Goal: Find specific page/section: Find specific page/section

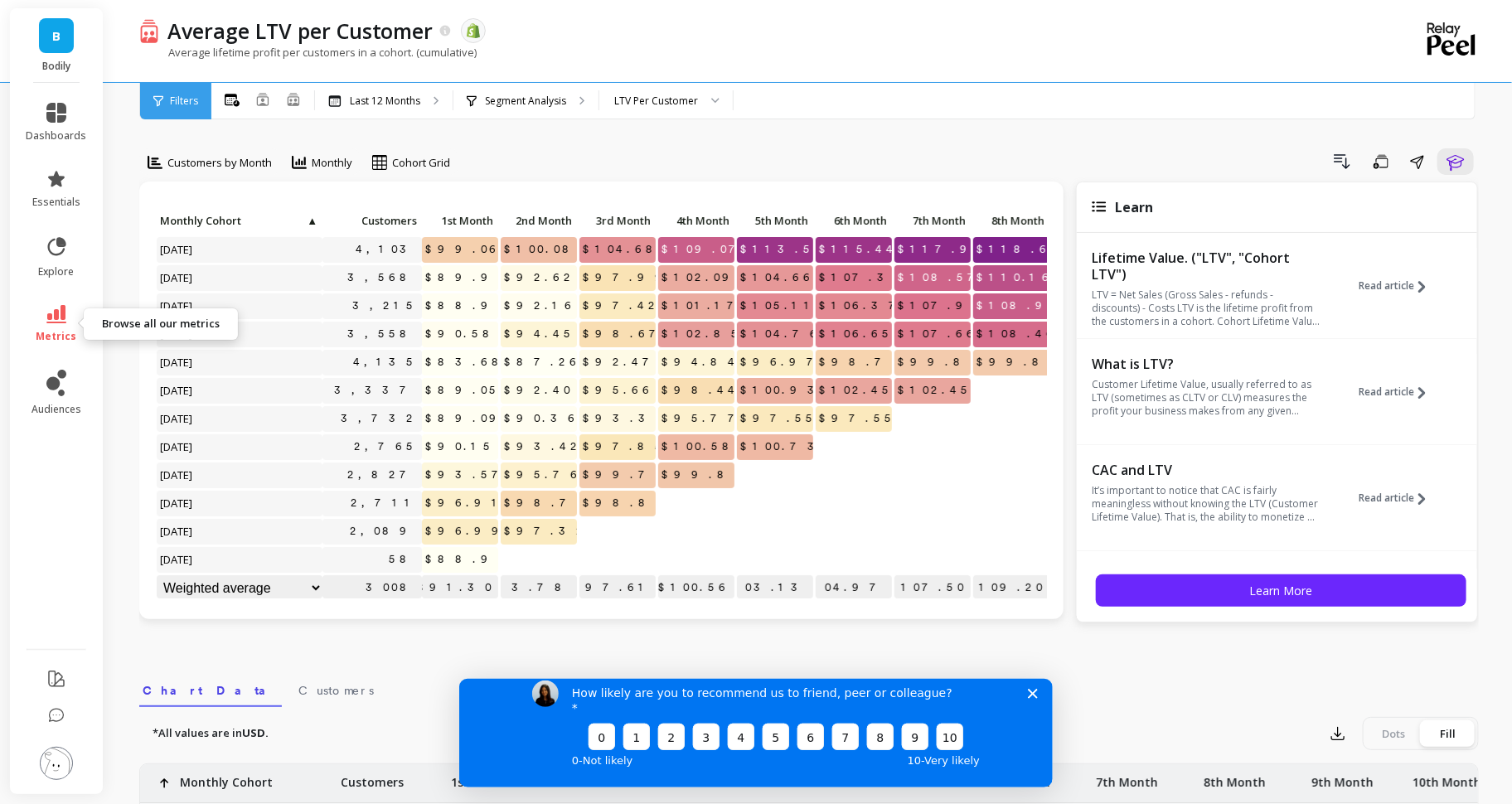
click at [37, 320] on link "metrics" at bounding box center [57, 325] width 60 height 38
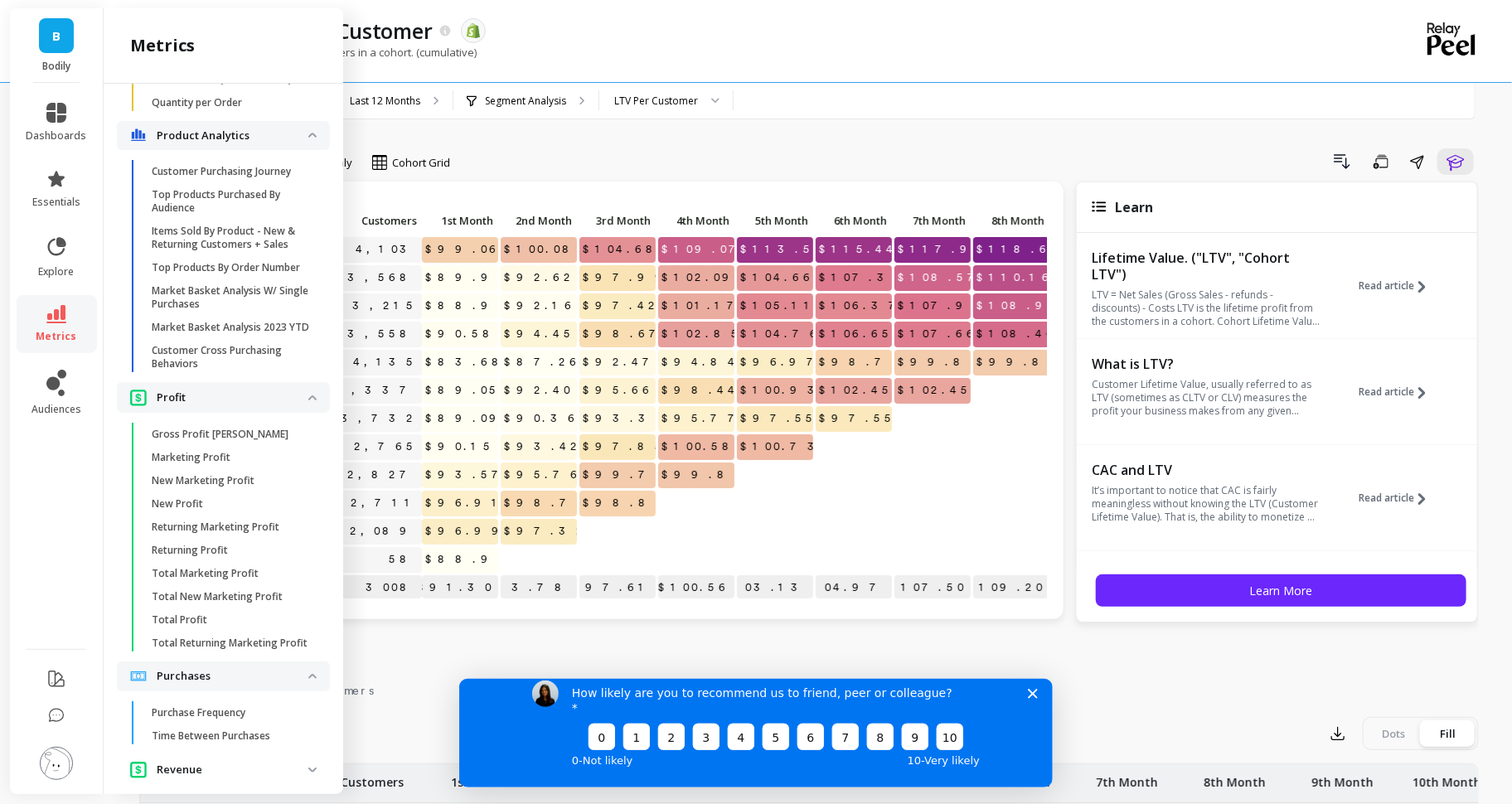
scroll to position [3193, 0]
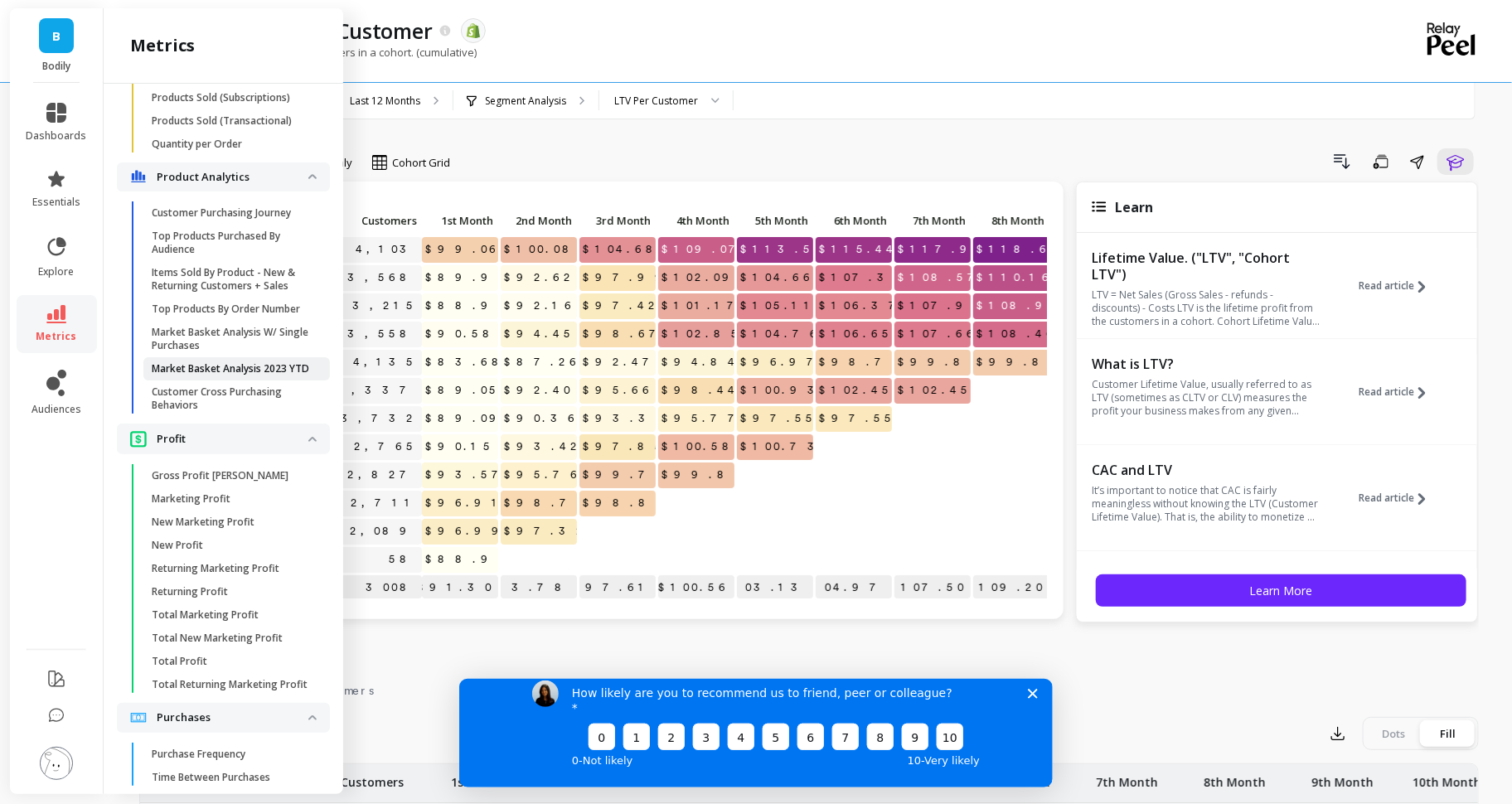
click at [196, 367] on p "Market Basket Analysis 2023 YTD" at bounding box center [230, 369] width 157 height 13
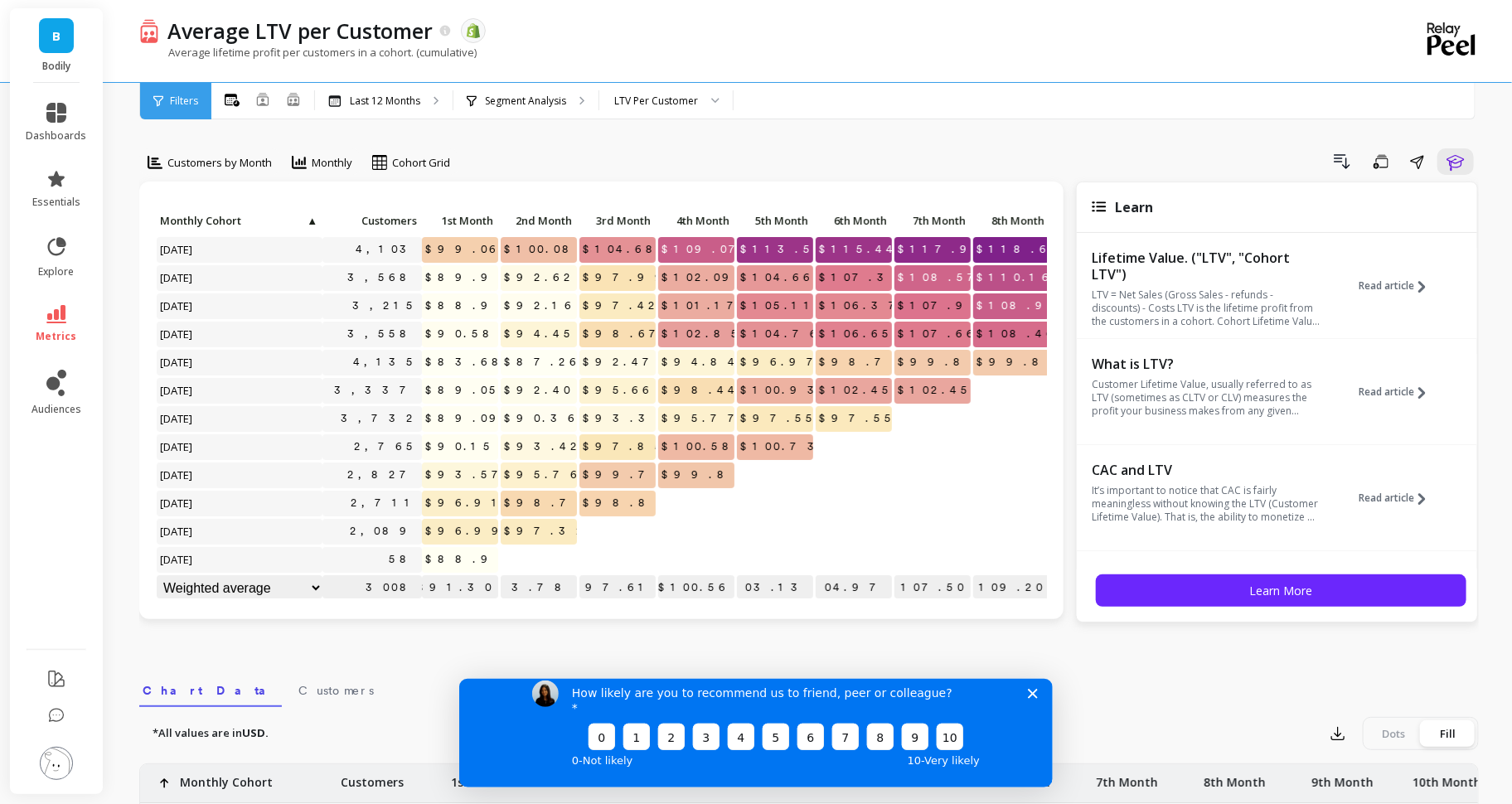
scroll to position [0, 0]
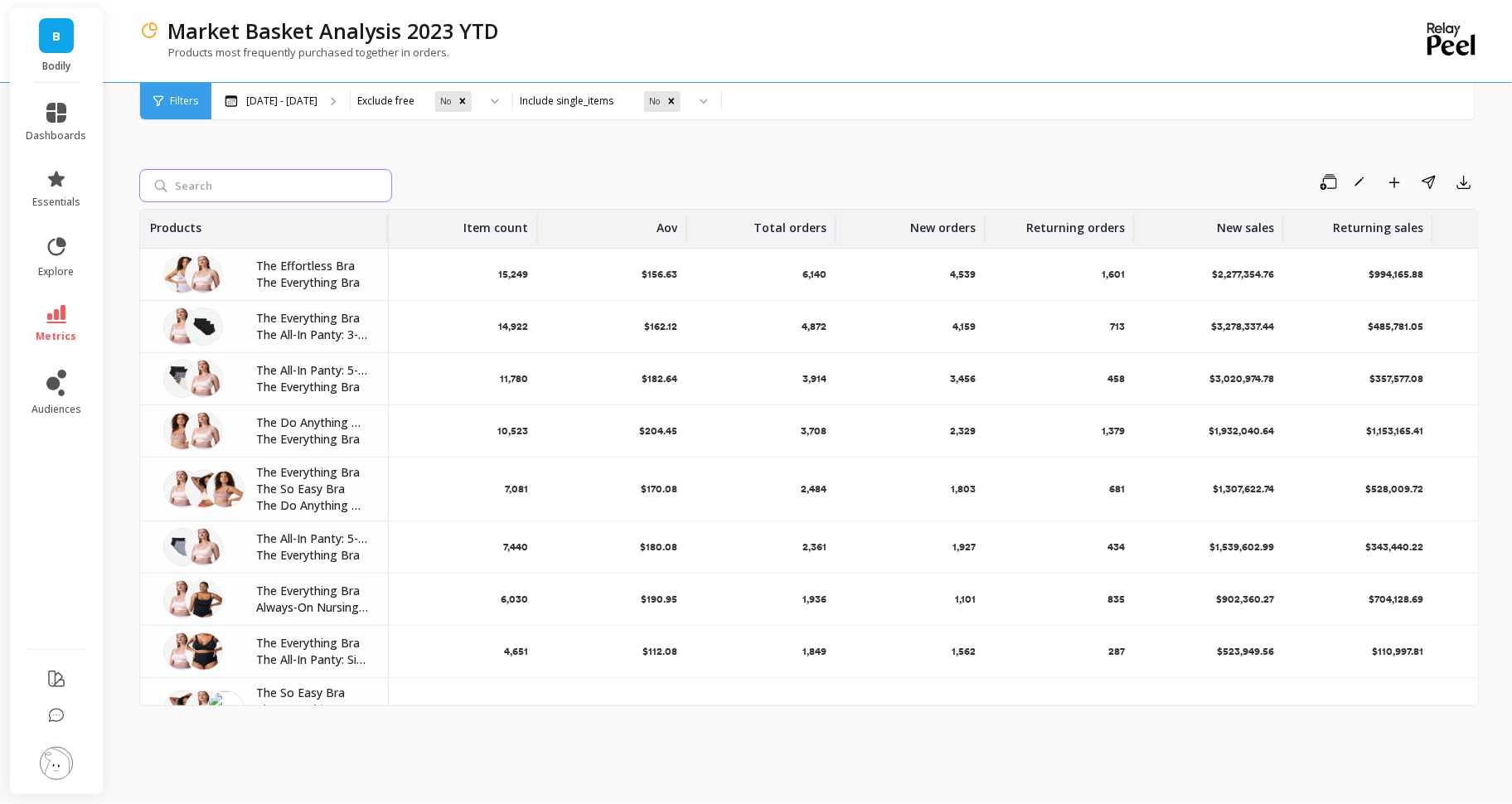
click at [247, 176] on input "search" at bounding box center [265, 186] width 253 height 33
type input "e"
type input "mesh"
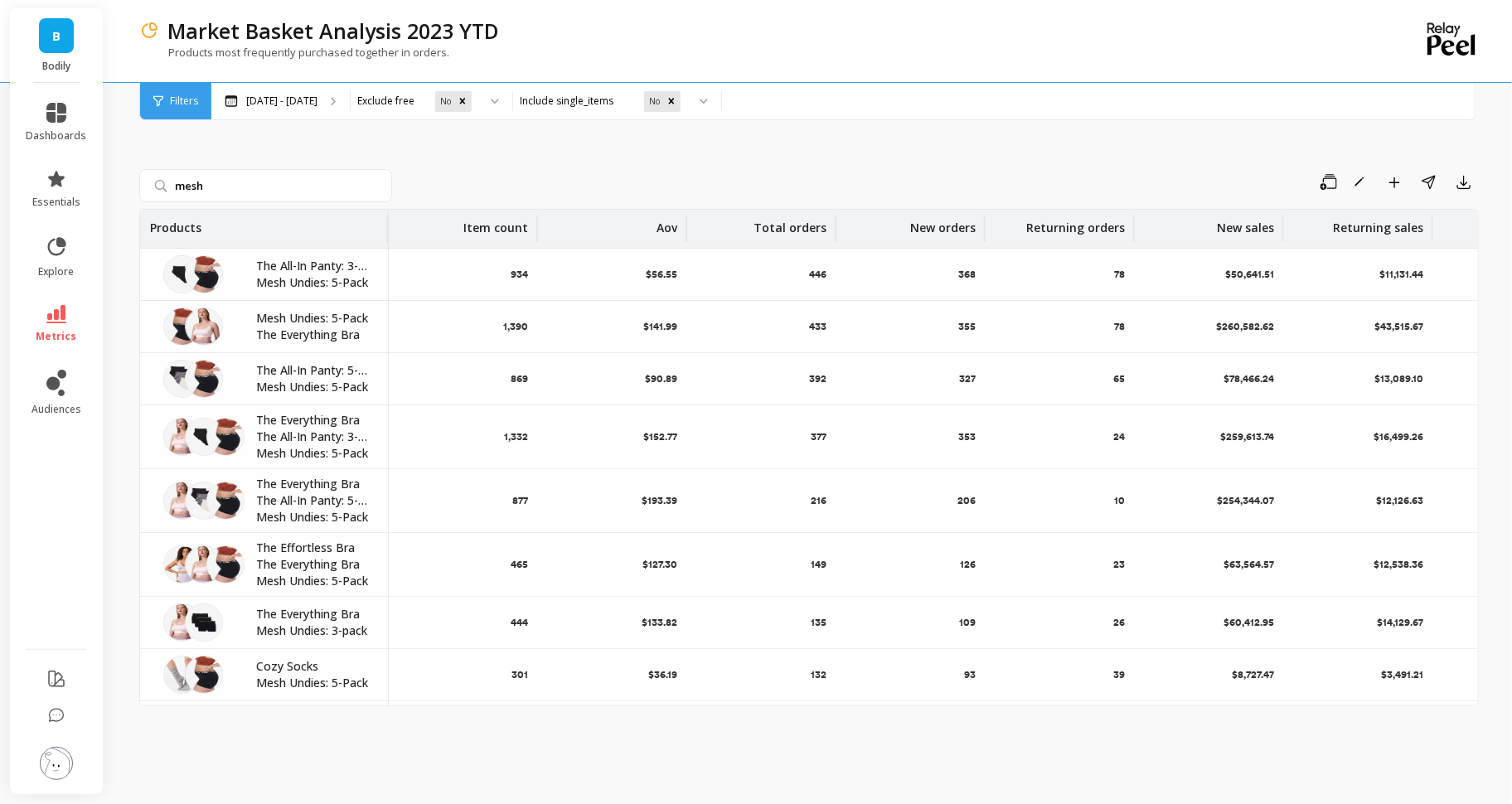
click at [293, 328] on p "The Everything Bra" at bounding box center [312, 335] width 112 height 17
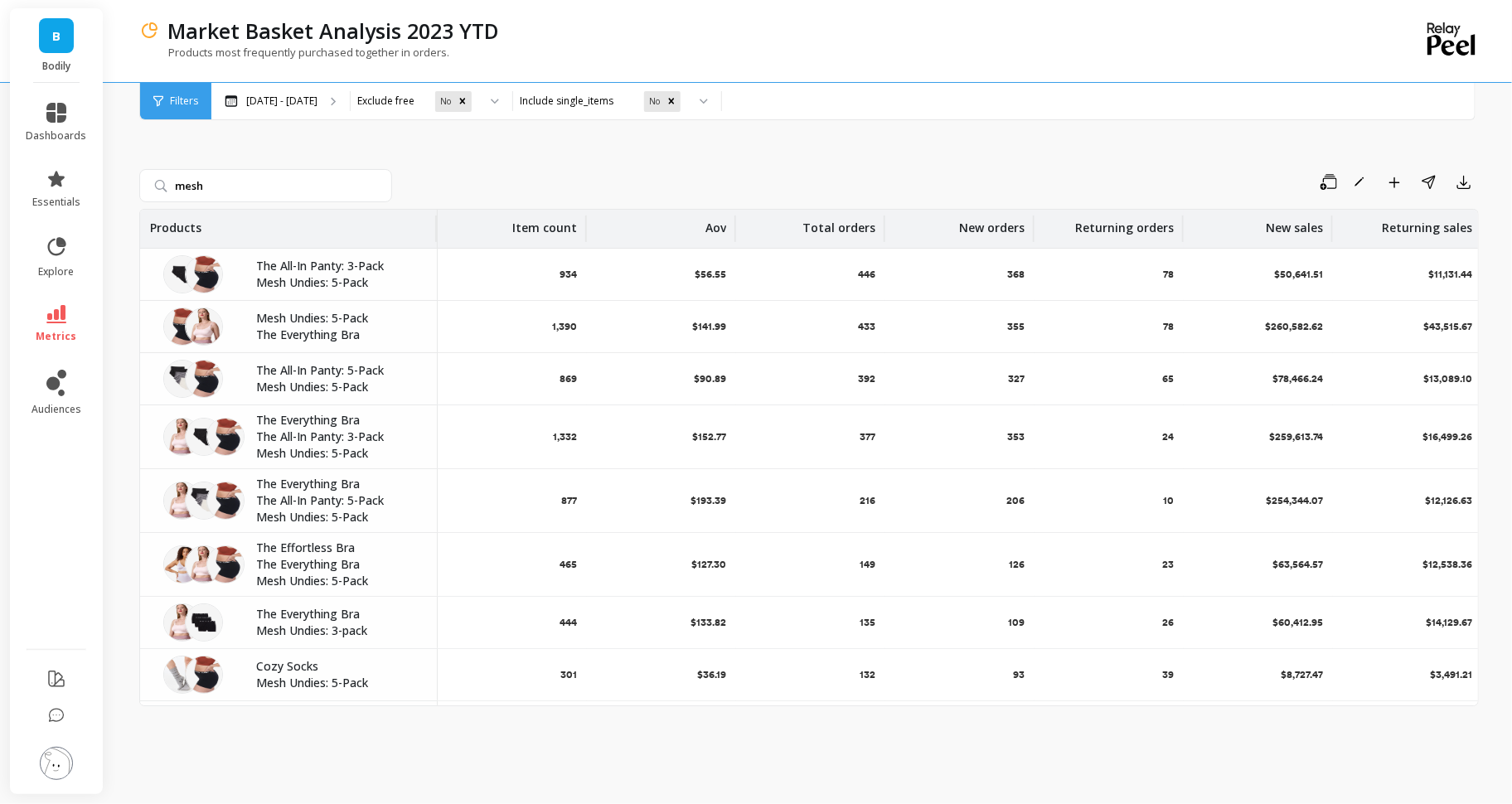
drag, startPoint x: 386, startPoint y: 229, endPoint x: 472, endPoint y: 238, distance: 86.5
click at [437, 238] on div at bounding box center [435, 229] width 3 height 27
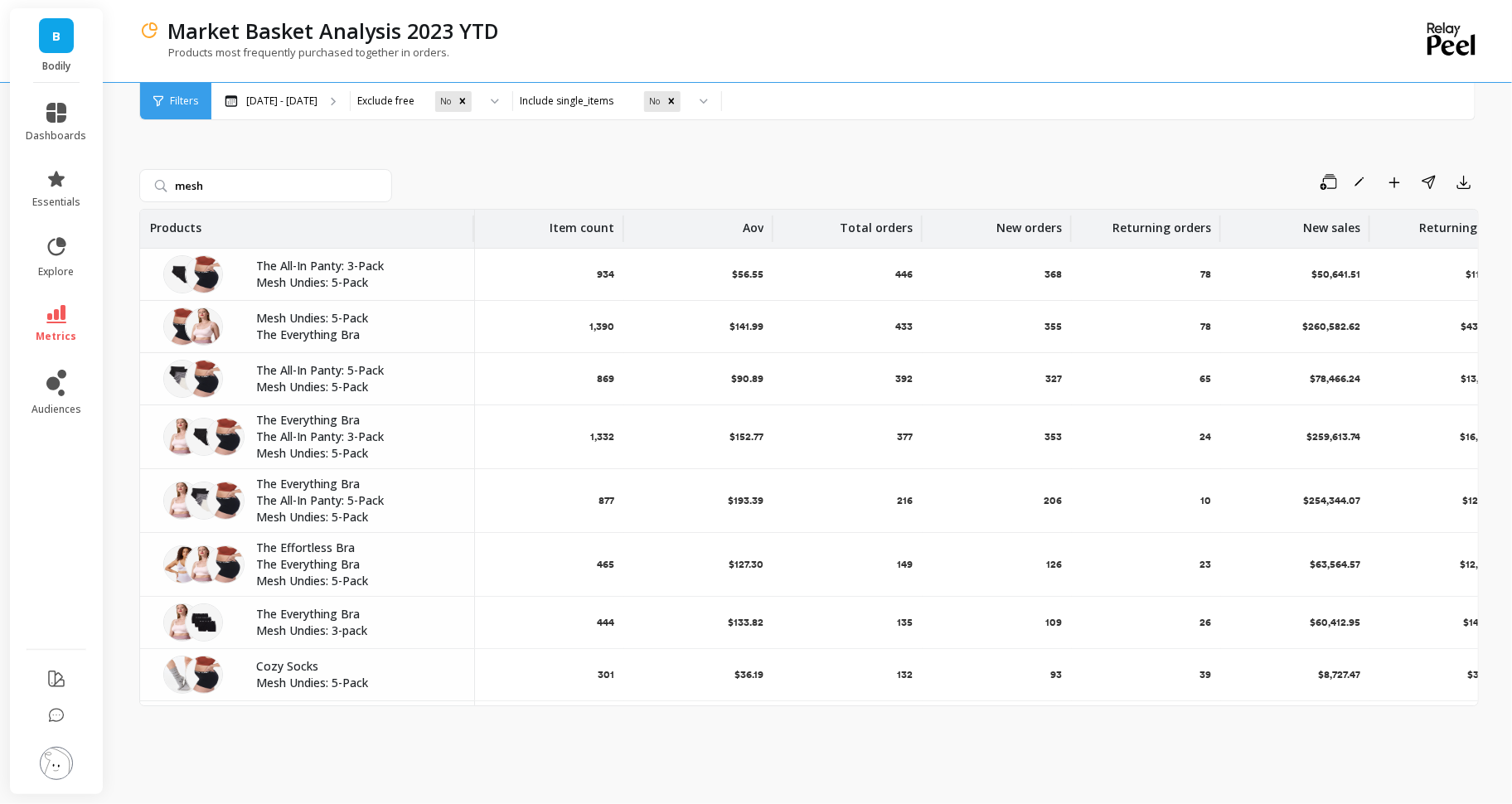
click at [867, 164] on div "mesh Save Rename Add to Dashboard Share Export Products Item count Aov Total or…" at bounding box center [808, 435] width 1340 height 696
click at [361, 185] on input "mesh" at bounding box center [265, 186] width 253 height 33
click at [384, 185] on input "mesh" at bounding box center [265, 186] width 253 height 33
click at [375, 184] on input "mesh" at bounding box center [265, 186] width 253 height 33
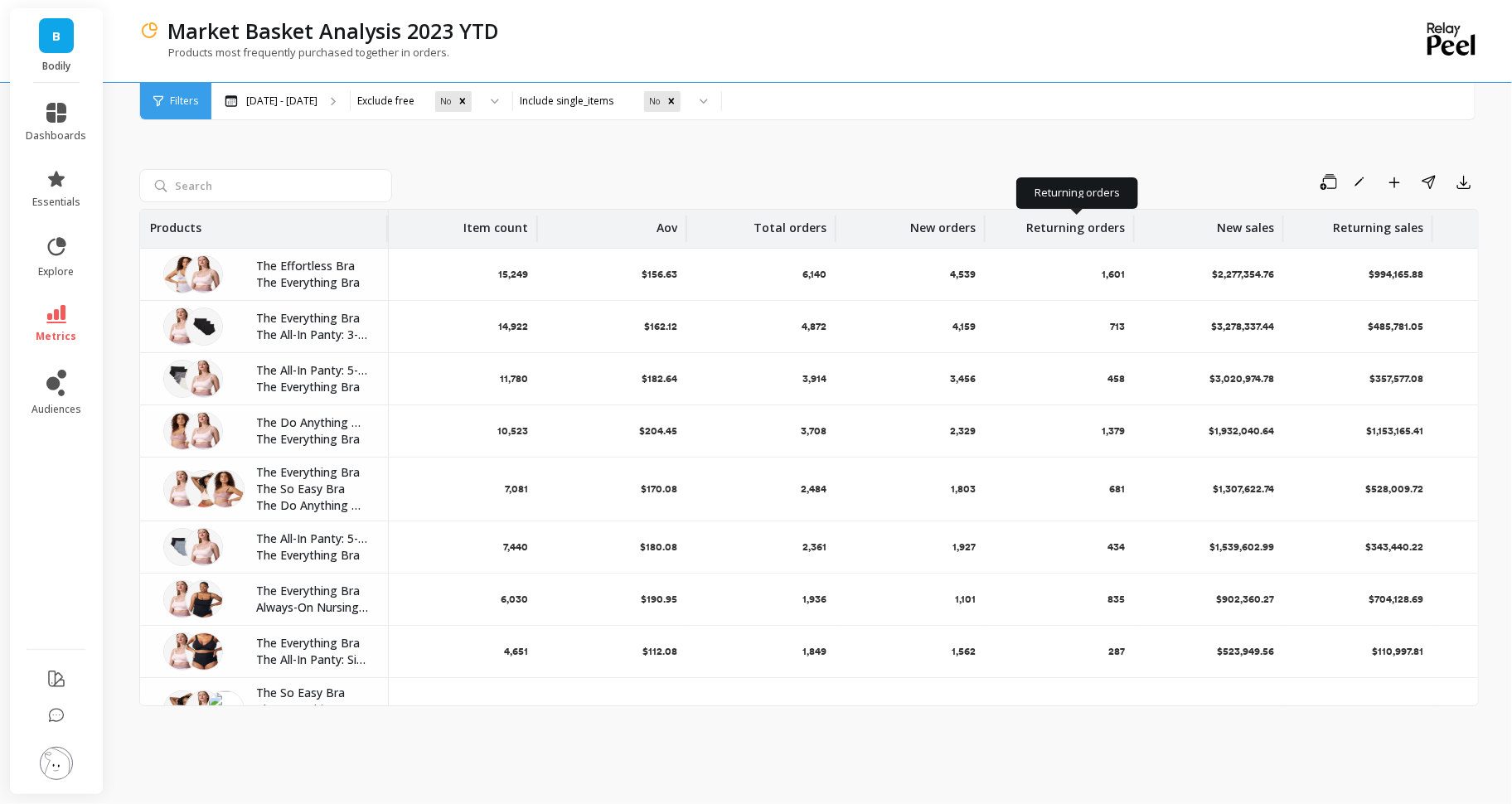
click at [64, 318] on icon at bounding box center [56, 315] width 20 height 18
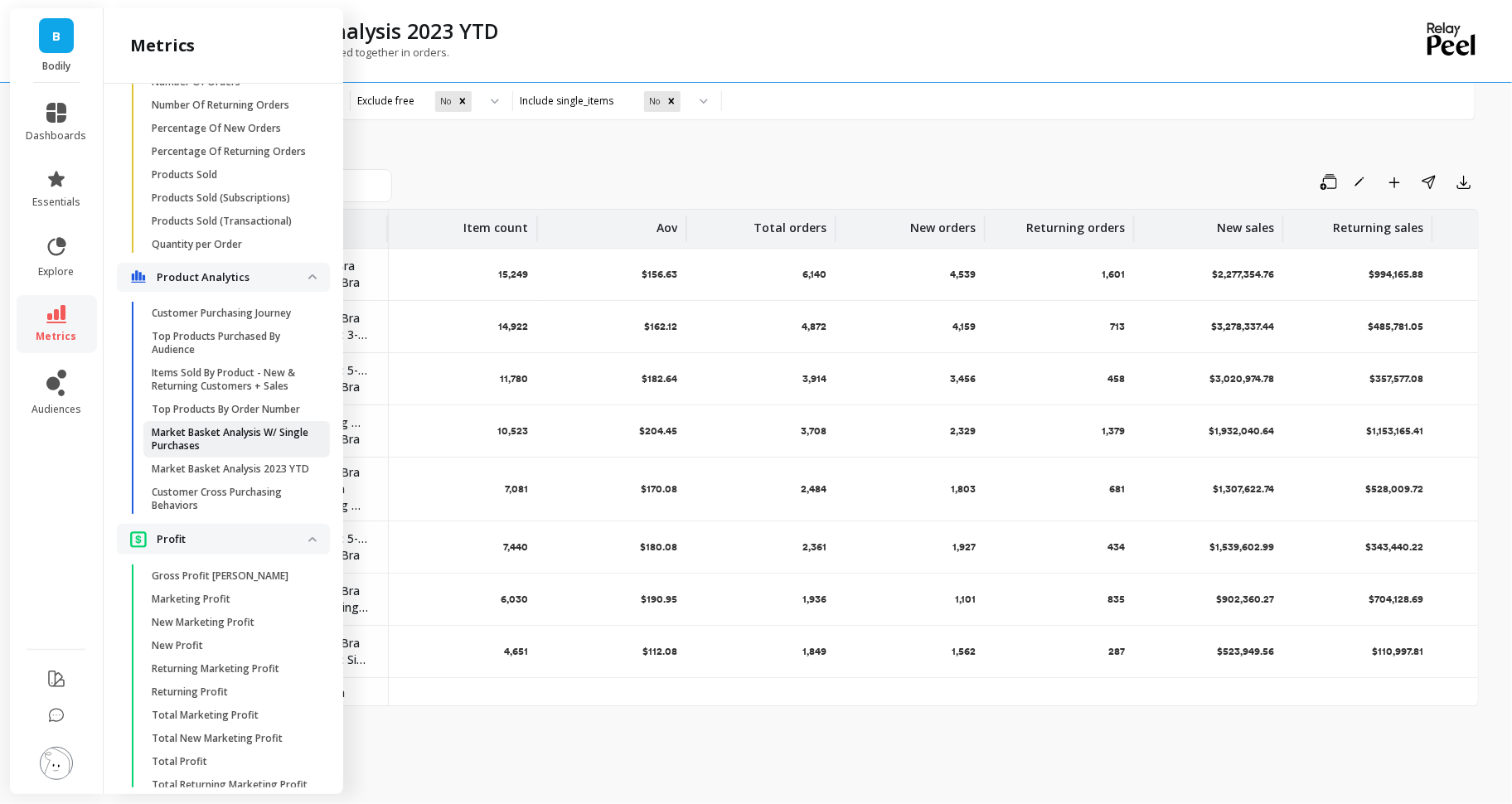
scroll to position [3006, 0]
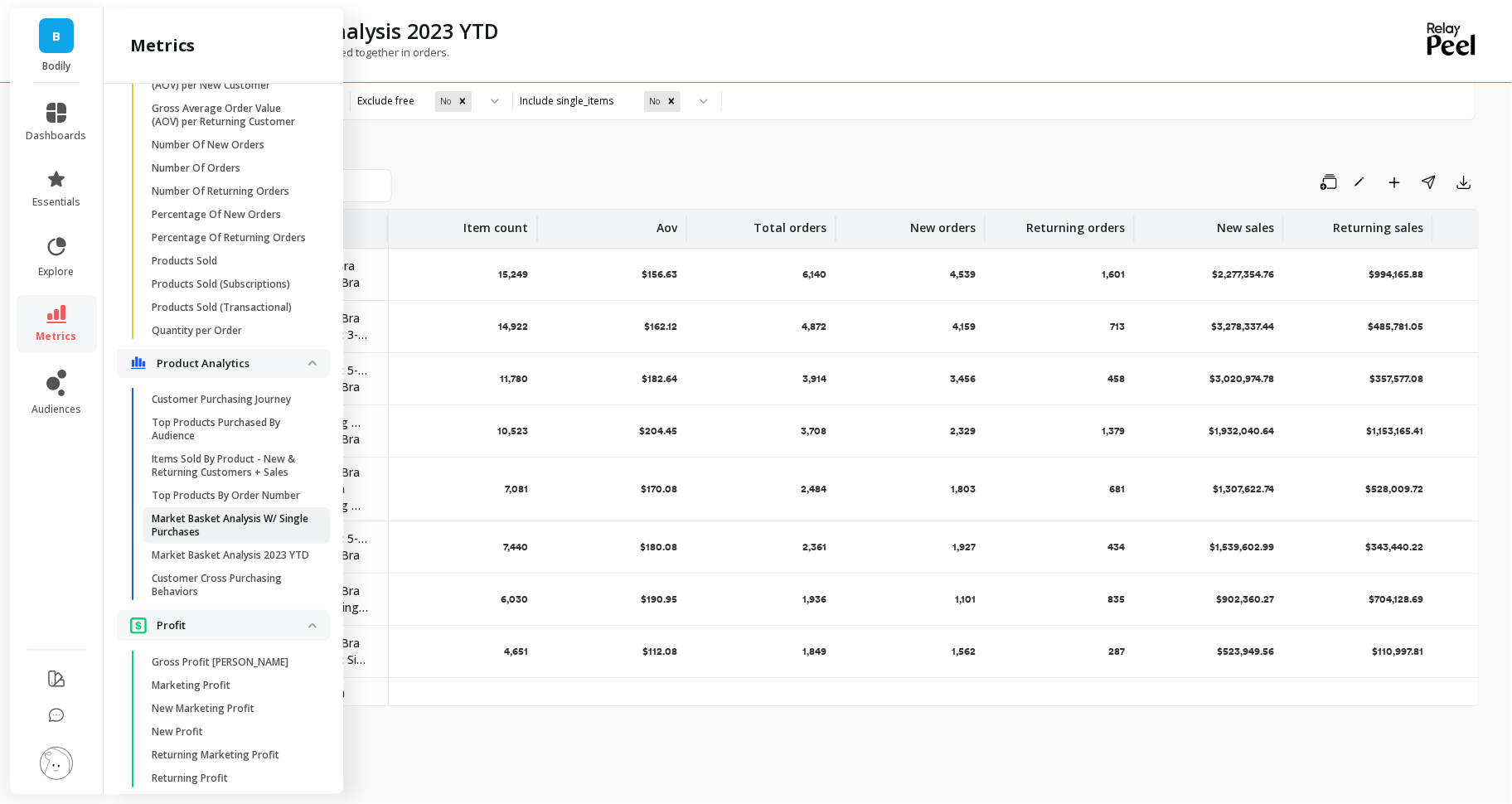
click at [214, 508] on link "Market Basket Analysis W/ Single Purchases" at bounding box center [236, 525] width 187 height 37
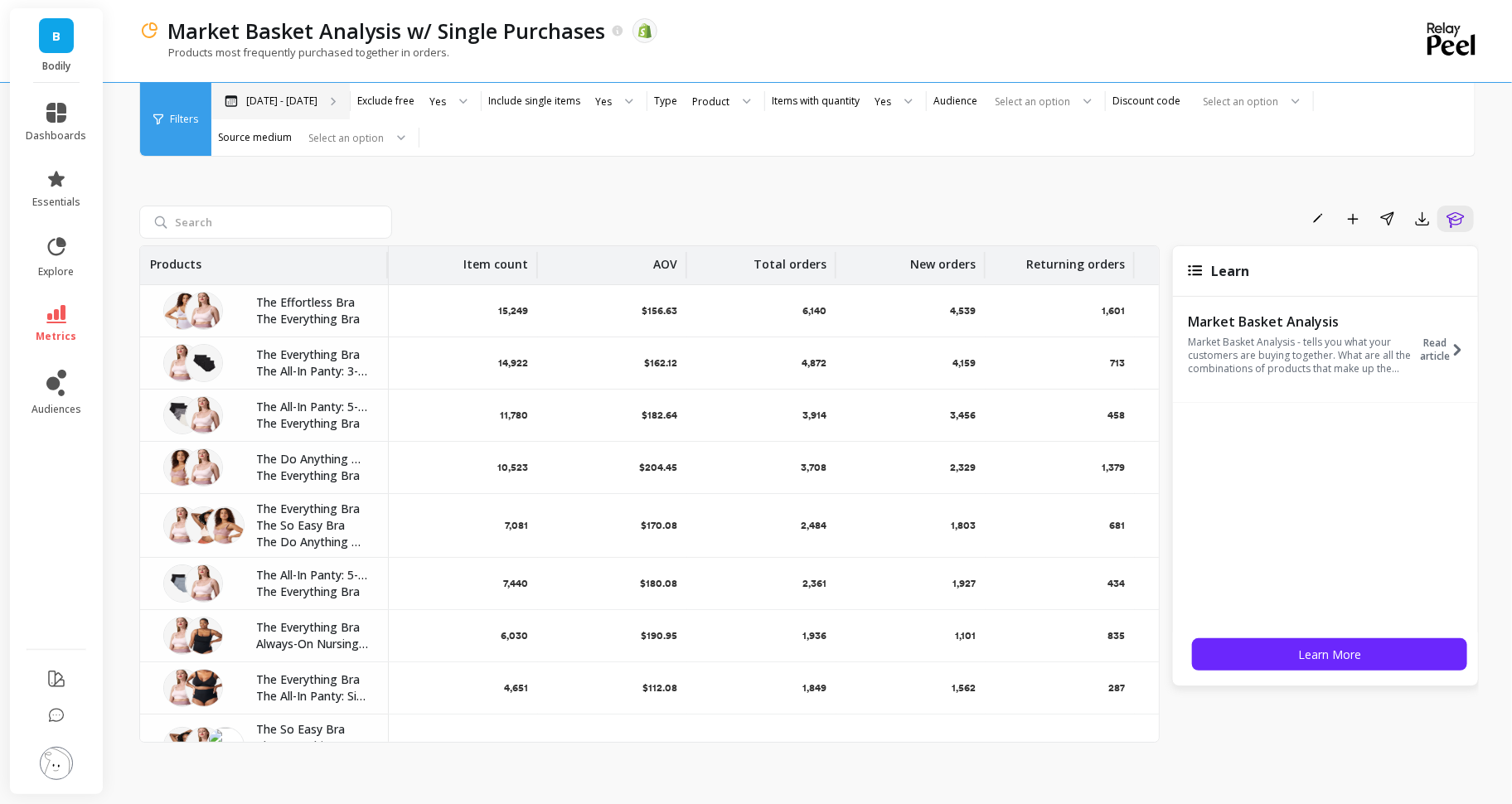
click at [315, 103] on div "Mar 6 - Oct 5" at bounding box center [280, 101] width 138 height 37
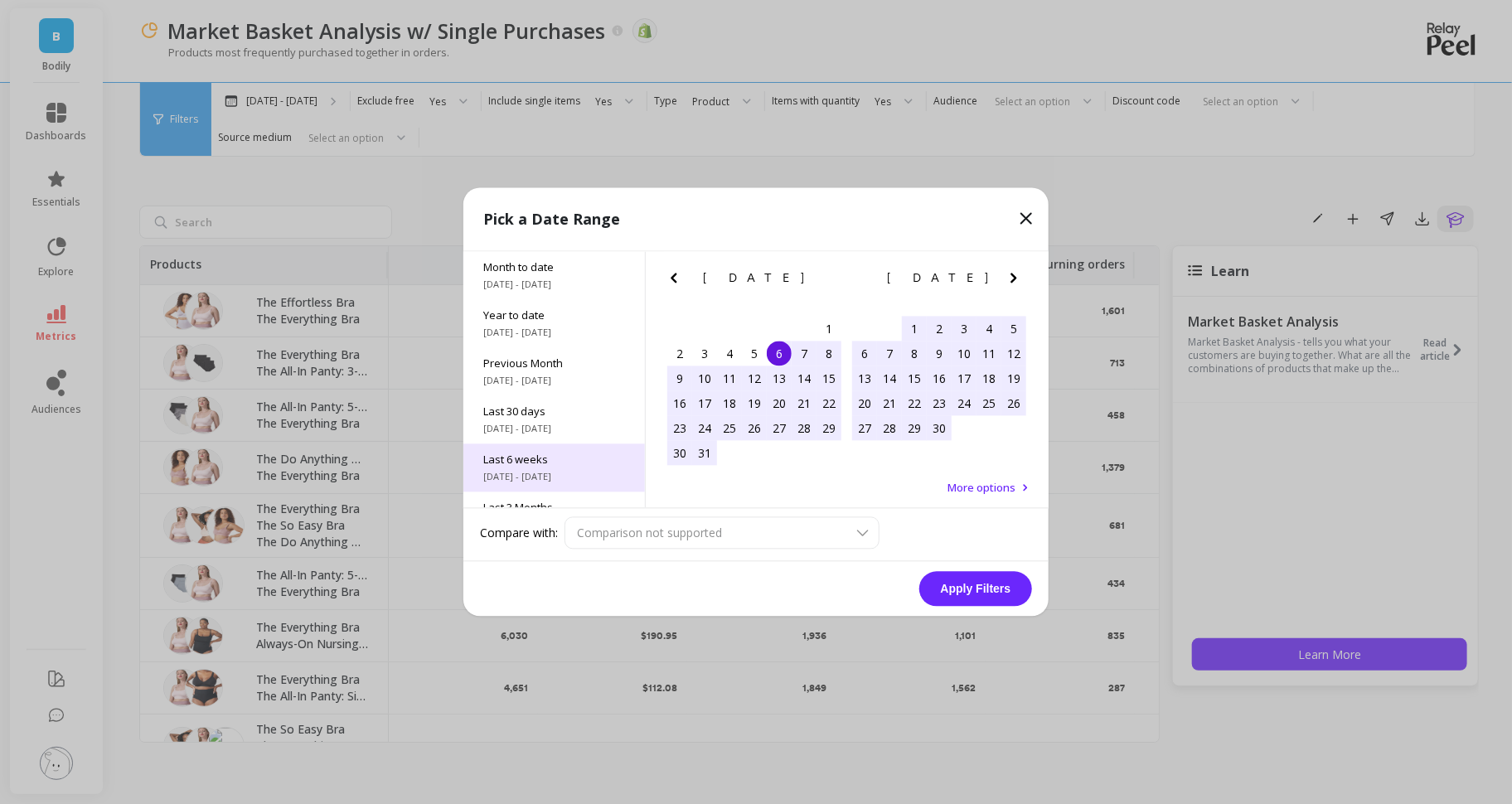
click at [542, 445] on div "Last 6 weeks 8/18/2025 - 10/5/2025" at bounding box center [554, 468] width 182 height 48
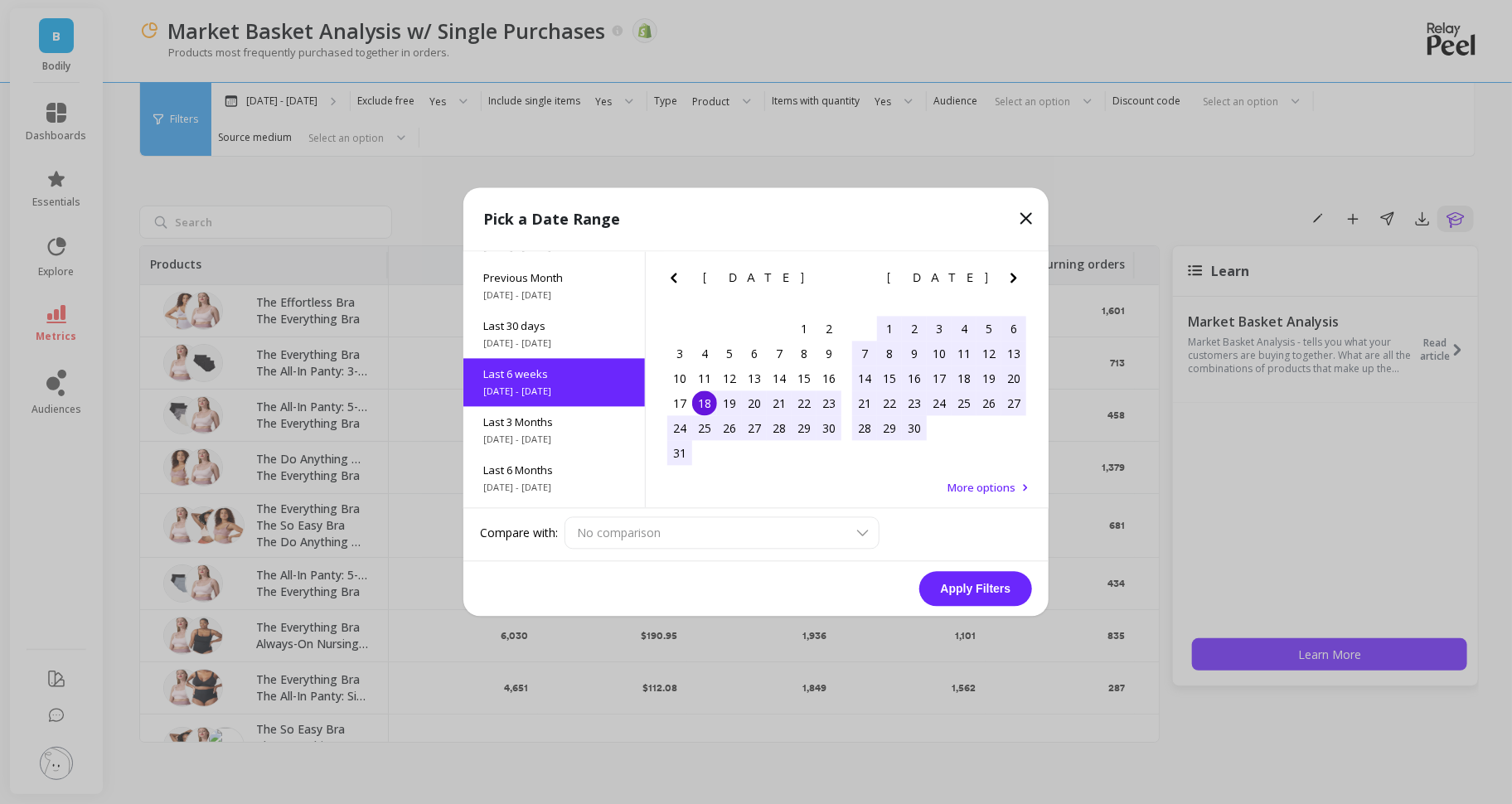
scroll to position [88, 0]
click at [992, 583] on button "Apply Filters" at bounding box center [976, 590] width 113 height 35
